Goal: Transaction & Acquisition: Purchase product/service

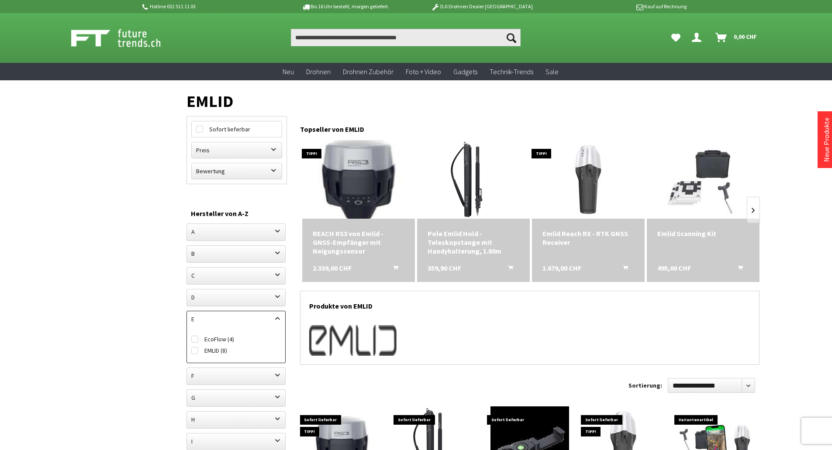
click at [355, 175] on img at bounding box center [359, 180] width 110 height 110
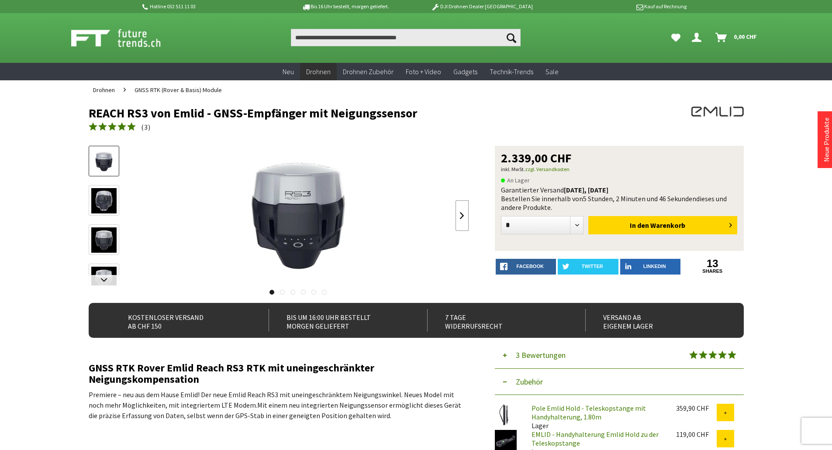
click at [464, 214] on link at bounding box center [462, 216] width 13 height 31
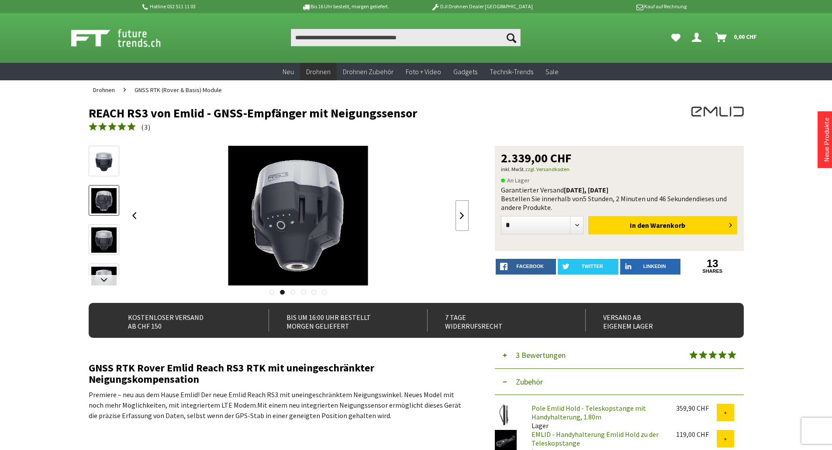
click at [464, 214] on link at bounding box center [462, 216] width 13 height 31
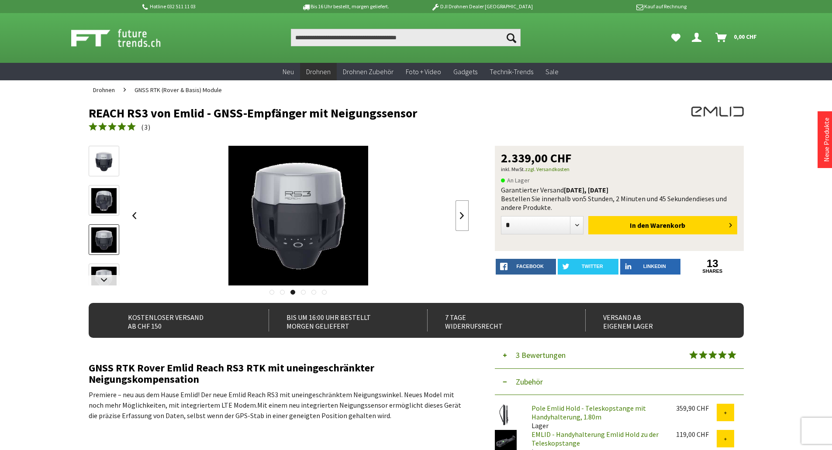
click at [464, 214] on link at bounding box center [462, 216] width 13 height 31
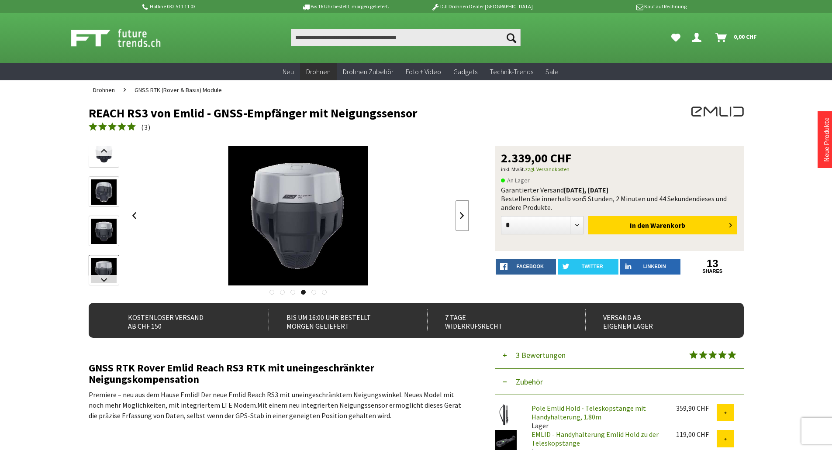
click at [464, 214] on link at bounding box center [462, 216] width 13 height 31
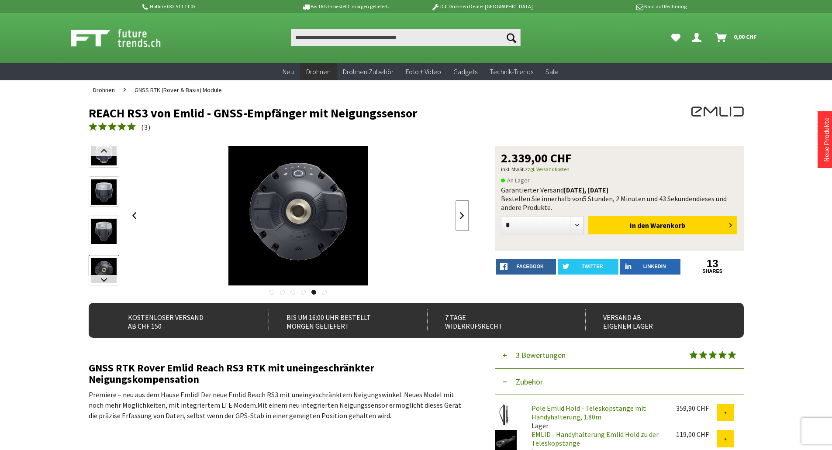
click at [464, 214] on link at bounding box center [462, 216] width 13 height 31
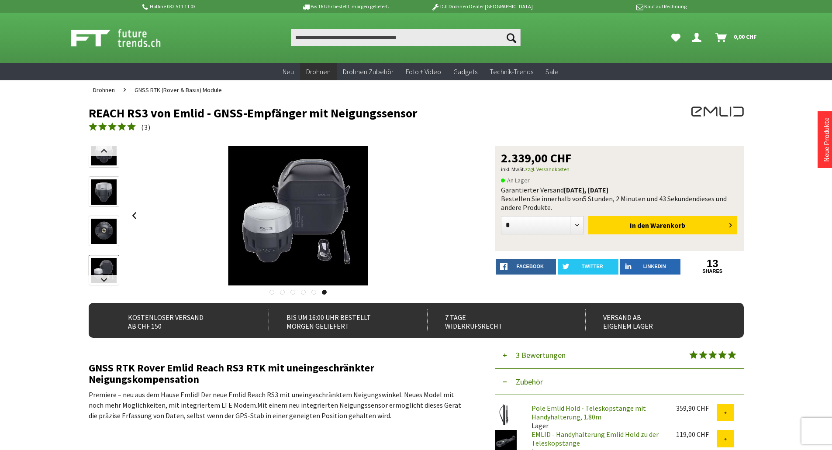
click at [464, 214] on div at bounding box center [298, 216] width 341 height 140
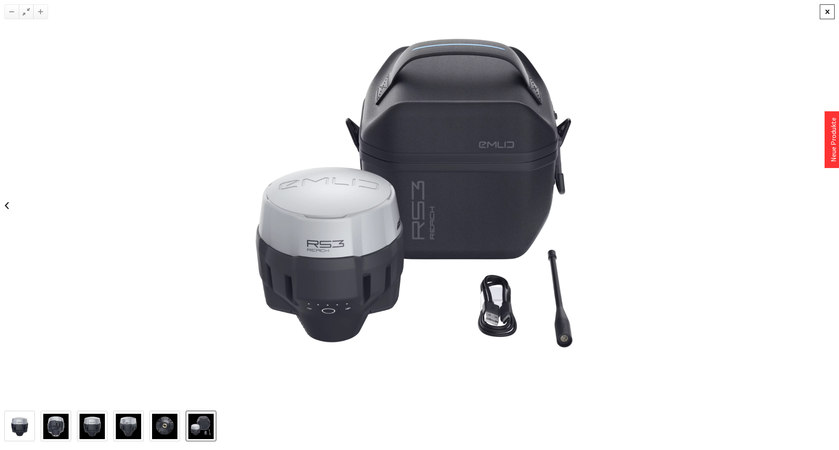
click at [828, 15] on div at bounding box center [827, 11] width 15 height 15
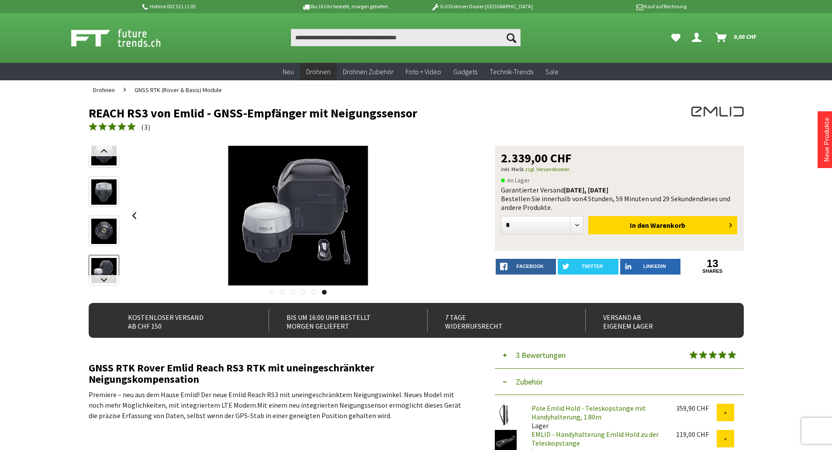
click at [505, 357] on button "3 Bewertungen" at bounding box center [619, 356] width 249 height 27
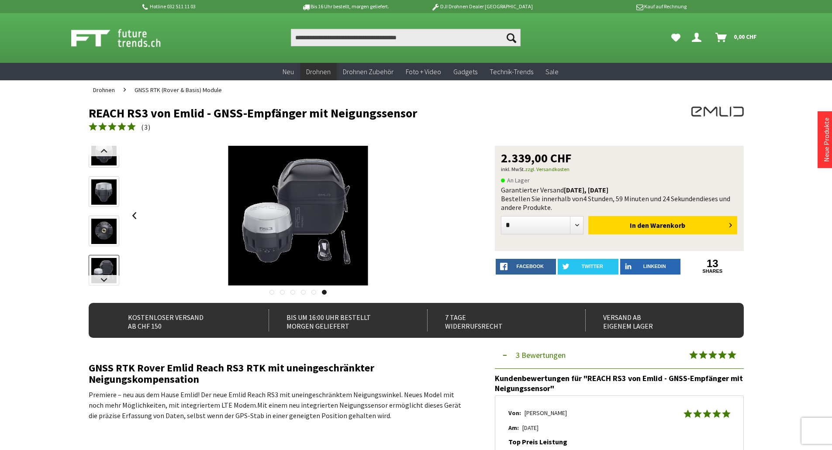
drag, startPoint x: 415, startPoint y: 387, endPoint x: 413, endPoint y: 141, distance: 246.0
click at [640, 225] on span "In den" at bounding box center [639, 225] width 19 height 9
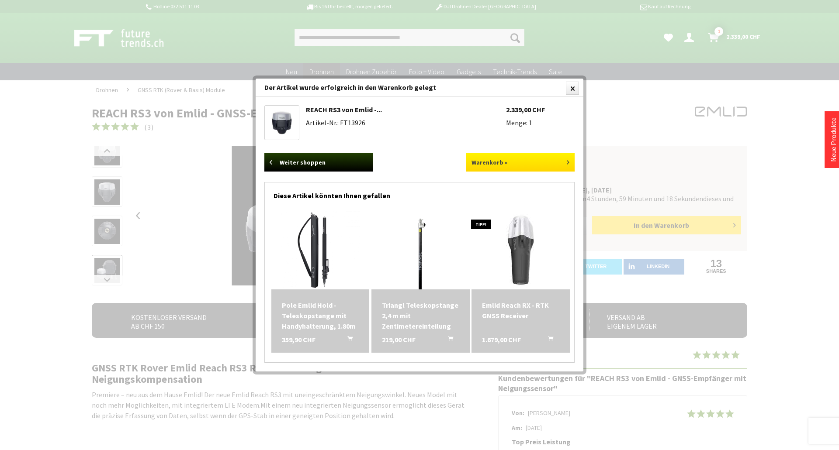
click at [516, 163] on link "Warenkorb »" at bounding box center [520, 162] width 109 height 18
